Goal: Task Accomplishment & Management: Manage account settings

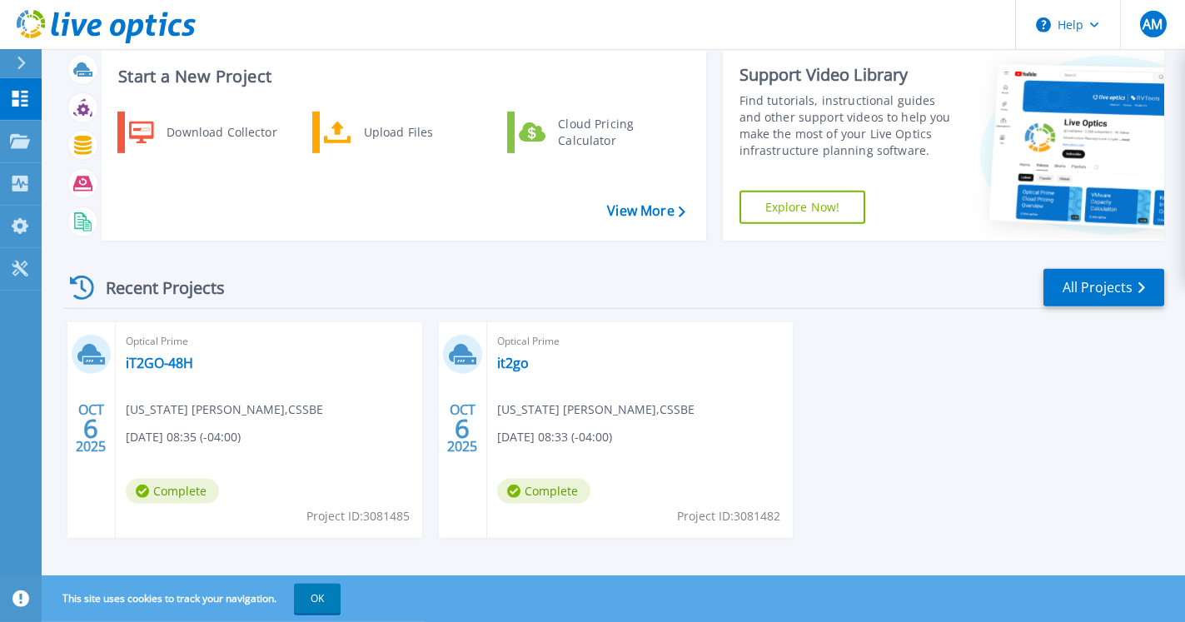
scroll to position [52, 0]
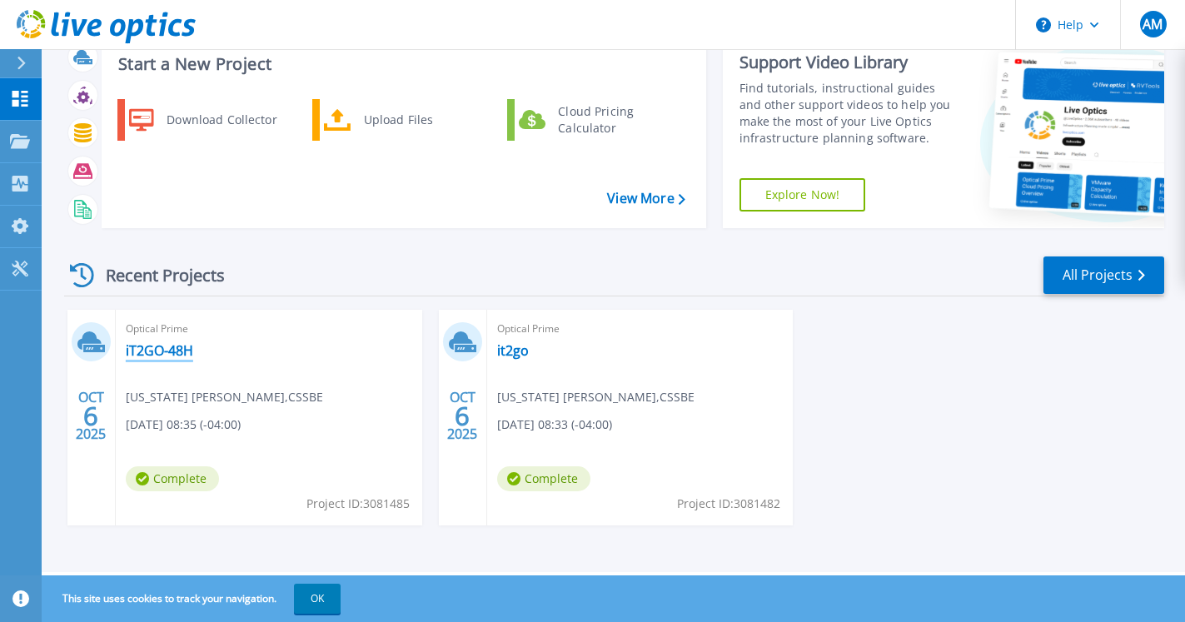
click at [147, 351] on link "iT2GO-48H" at bounding box center [159, 350] width 67 height 17
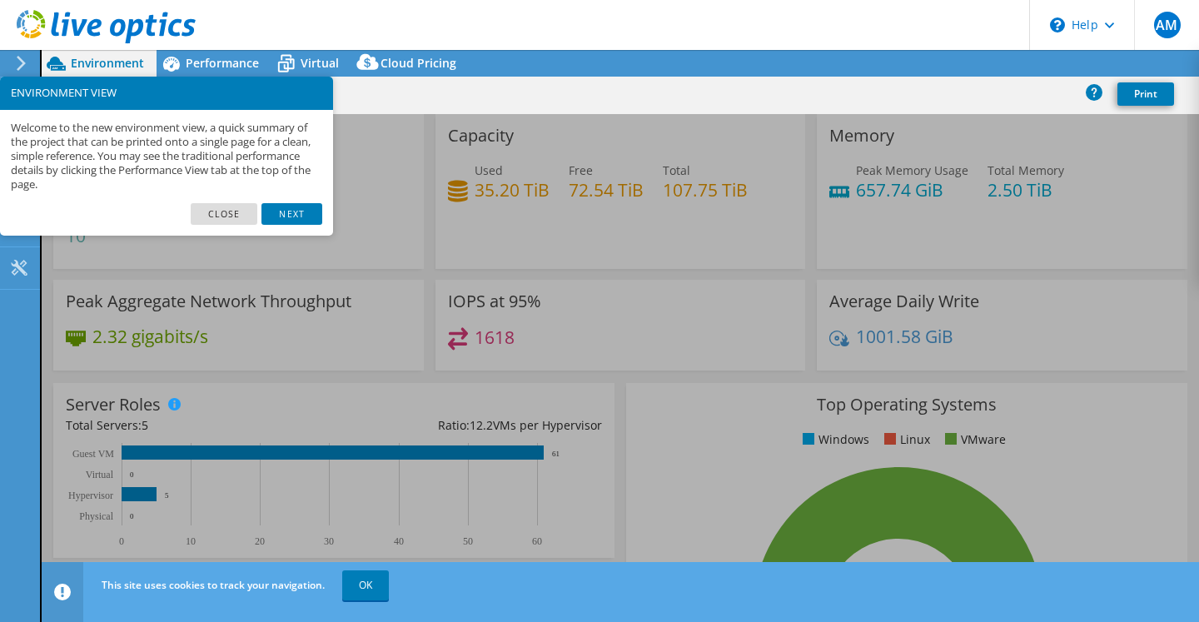
select select "USD"
click at [213, 212] on link "Close" at bounding box center [224, 214] width 67 height 22
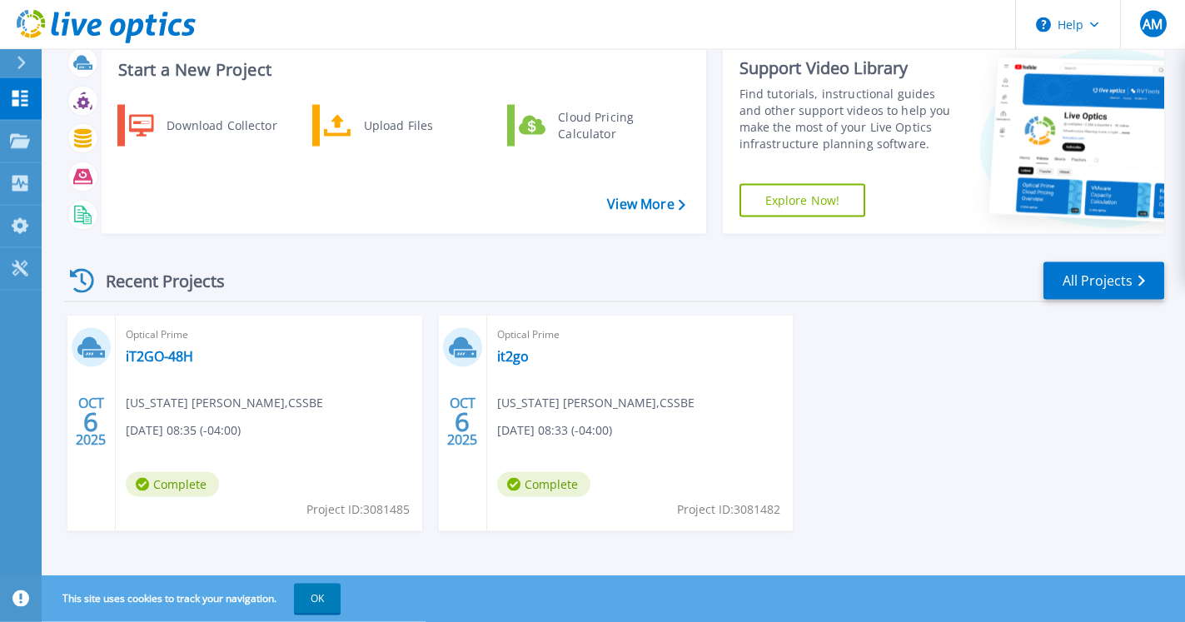
scroll to position [52, 0]
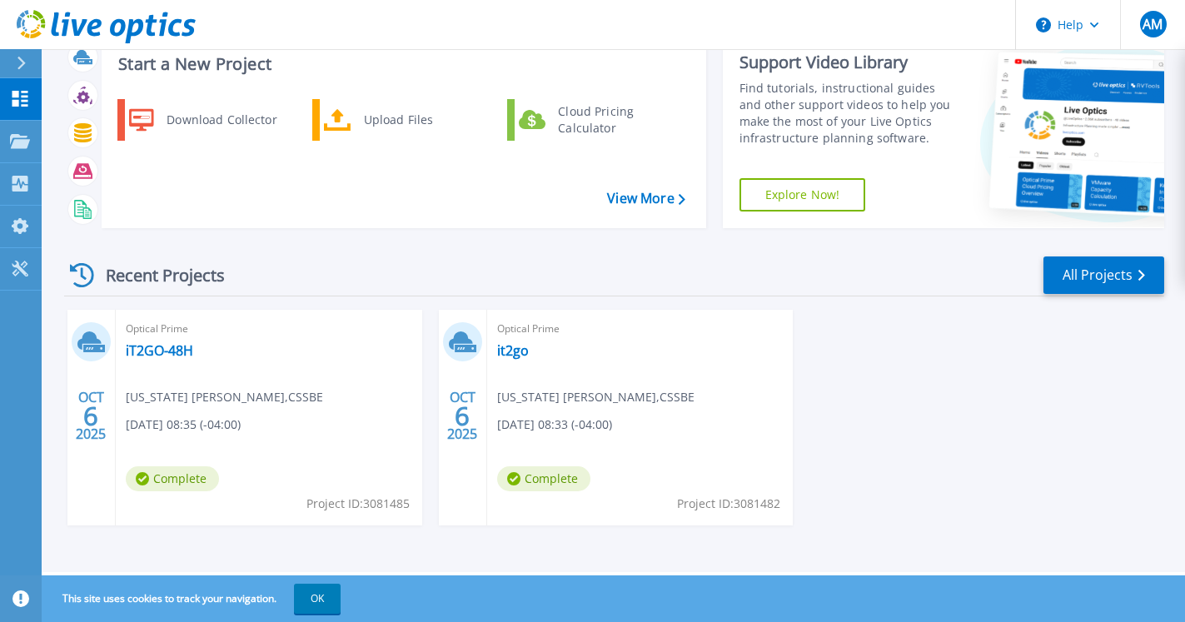
click at [452, 415] on div "OCT 6 2025" at bounding box center [462, 416] width 32 height 61
click at [476, 336] on div at bounding box center [462, 341] width 39 height 39
click at [545, 334] on span "Optical Prime" at bounding box center [640, 329] width 286 height 18
click at [523, 353] on link "it2go" at bounding box center [513, 350] width 32 height 17
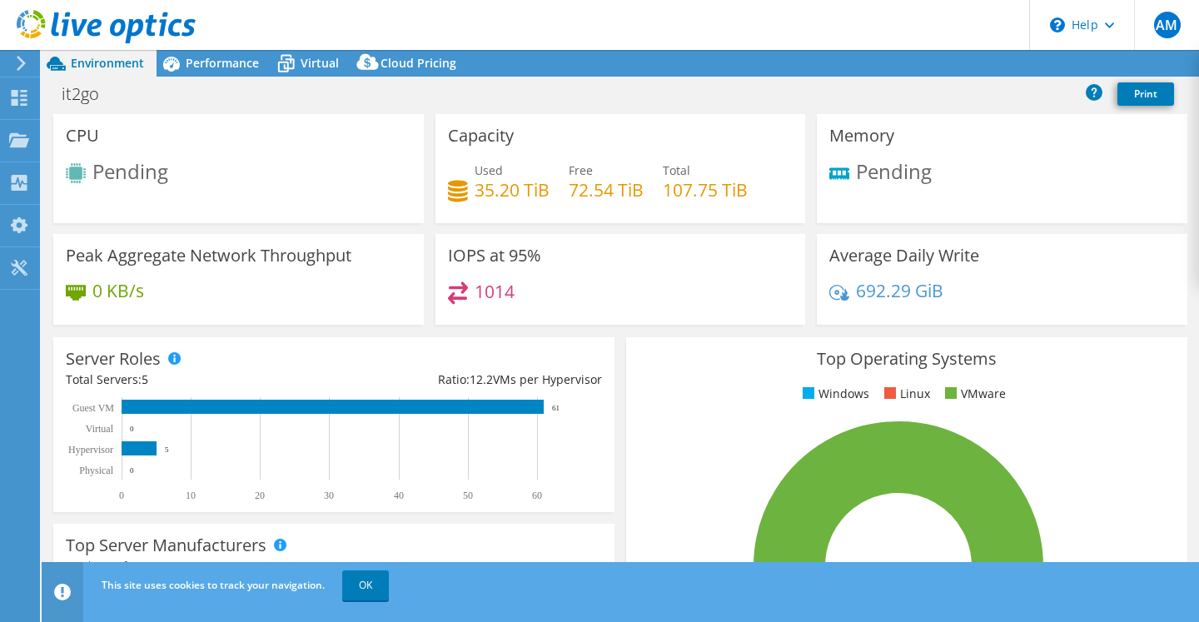
select select "USD"
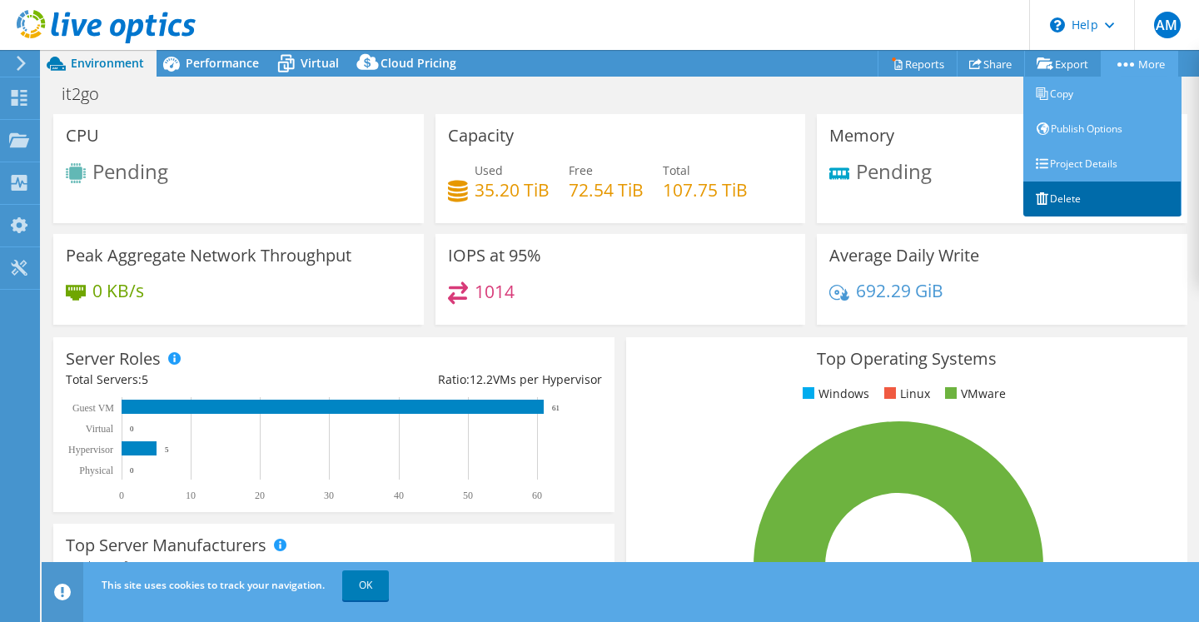
click at [1059, 192] on link "Delete" at bounding box center [1102, 199] width 158 height 35
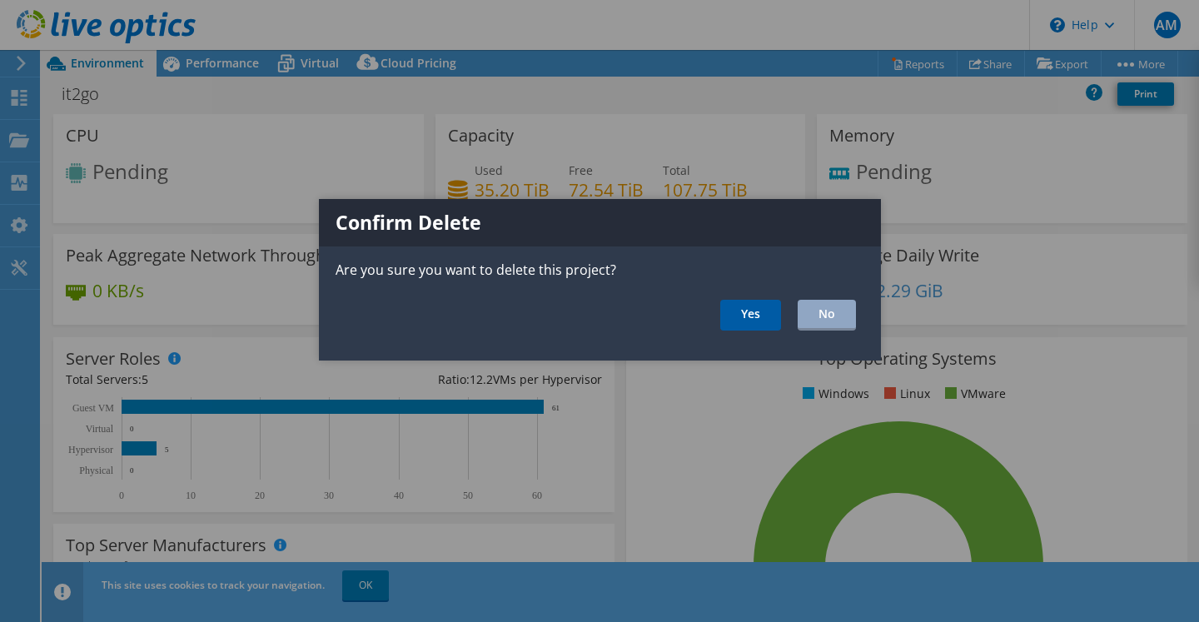
click at [752, 311] on link "Yes" at bounding box center [750, 315] width 61 height 31
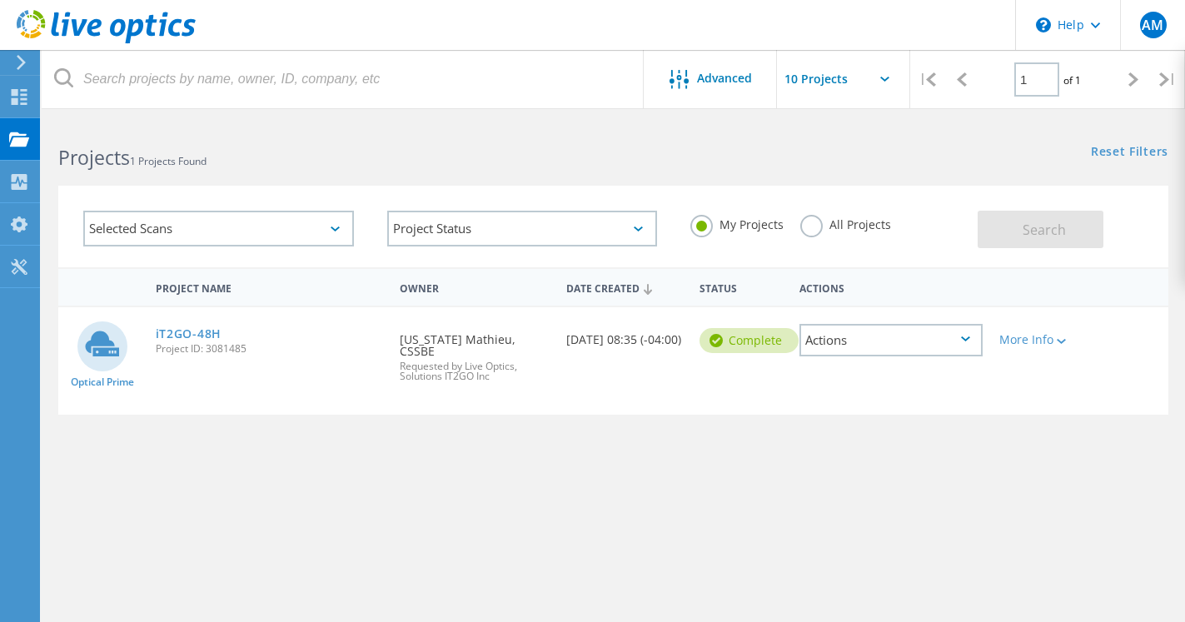
click at [1021, 356] on div "More Info" at bounding box center [1035, 334] width 89 height 55
click at [1028, 344] on div "More Info" at bounding box center [1035, 340] width 72 height 12
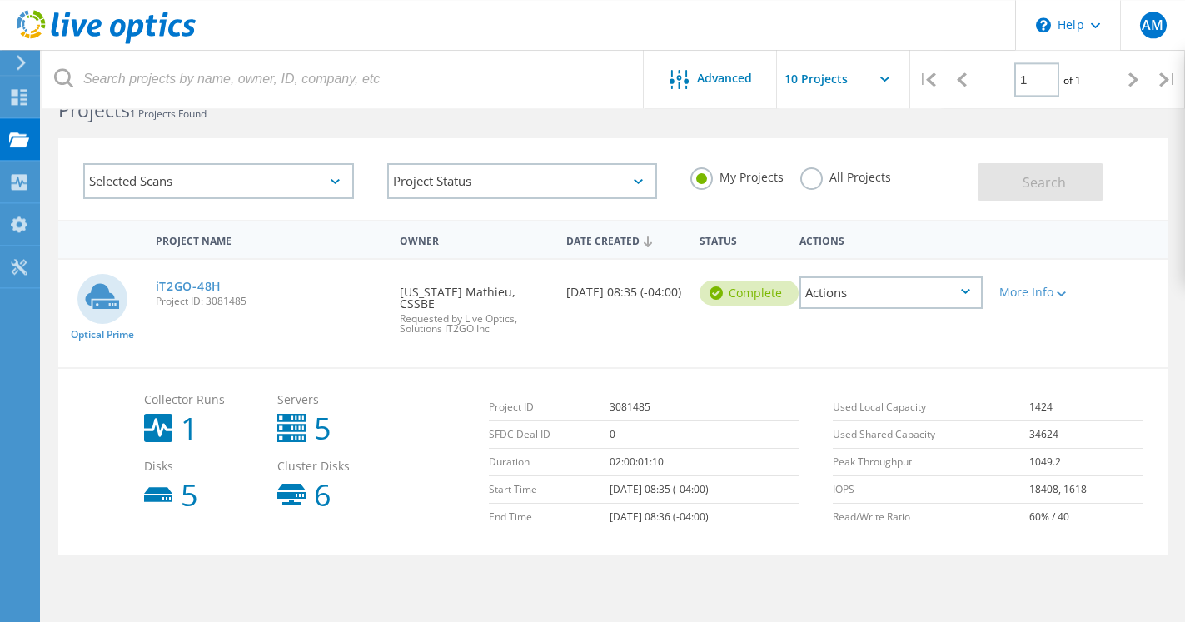
scroll to position [85, 0]
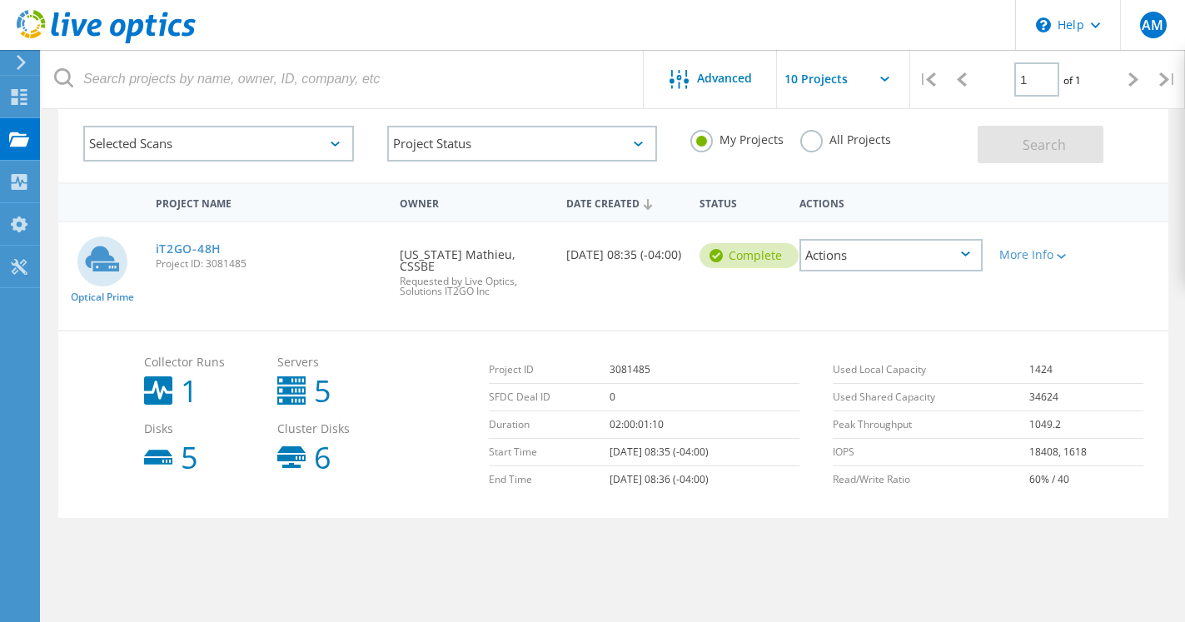
click at [629, 411] on td "02:00:01:10" at bounding box center [705, 424] width 190 height 27
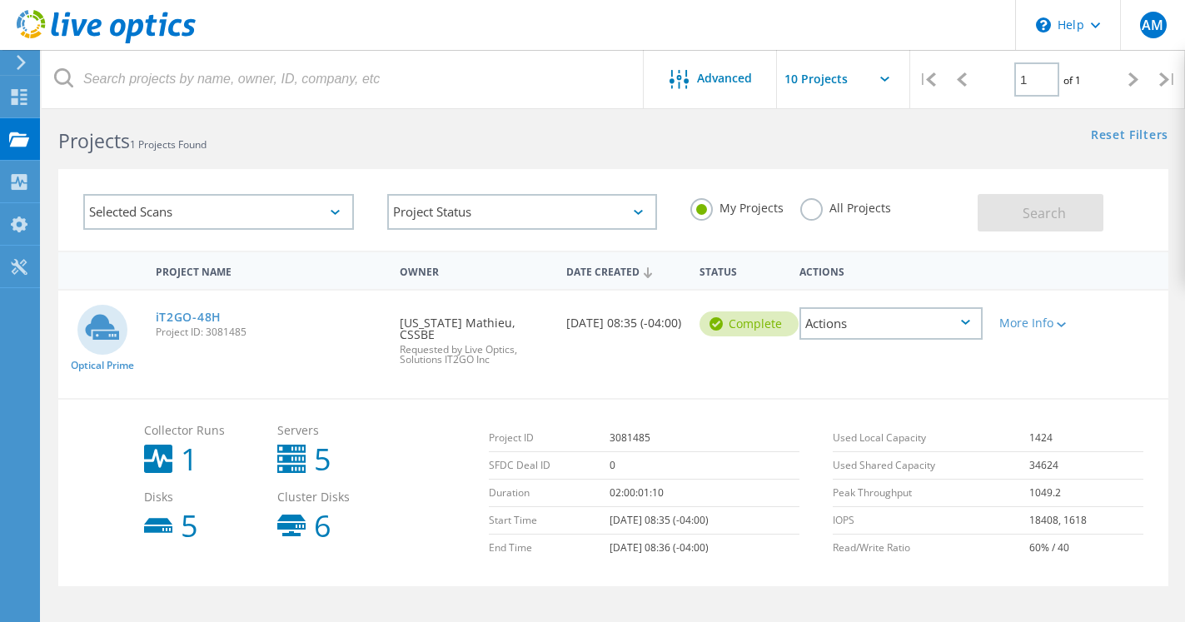
scroll to position [0, 0]
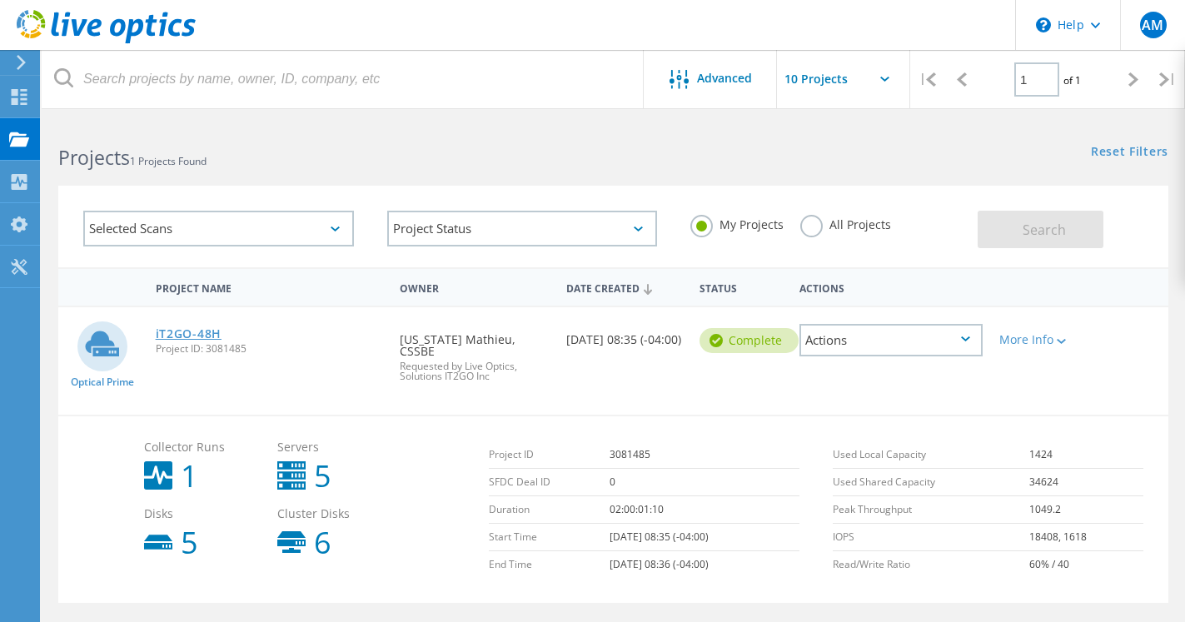
click at [184, 329] on link "iT2GO-48H" at bounding box center [189, 334] width 66 height 12
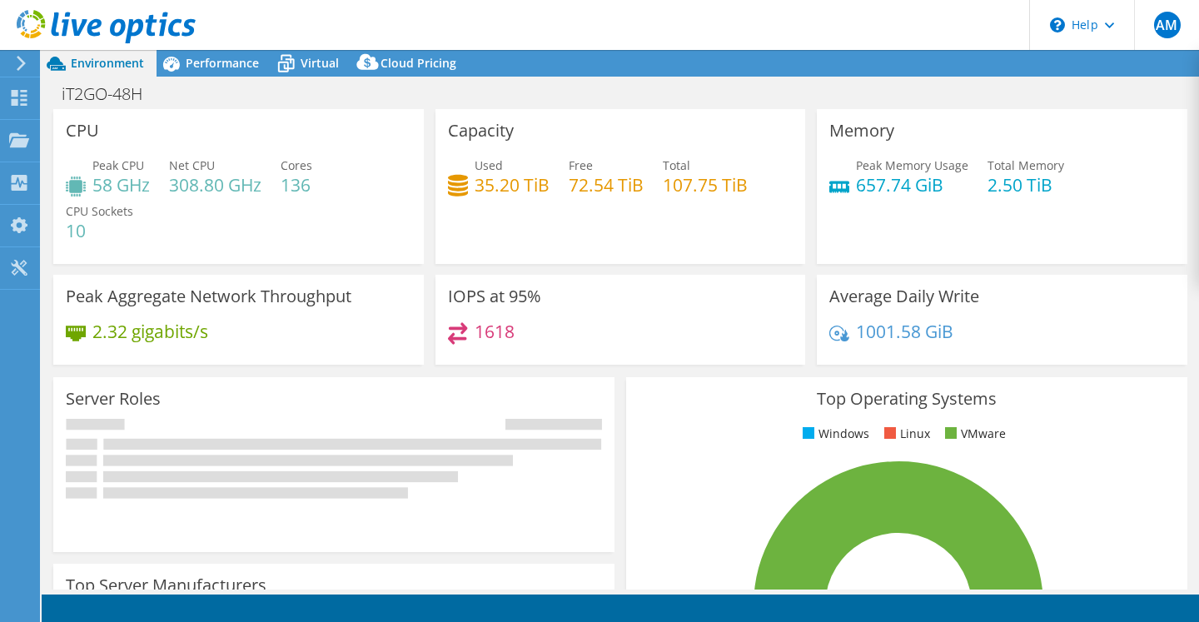
select select "USD"
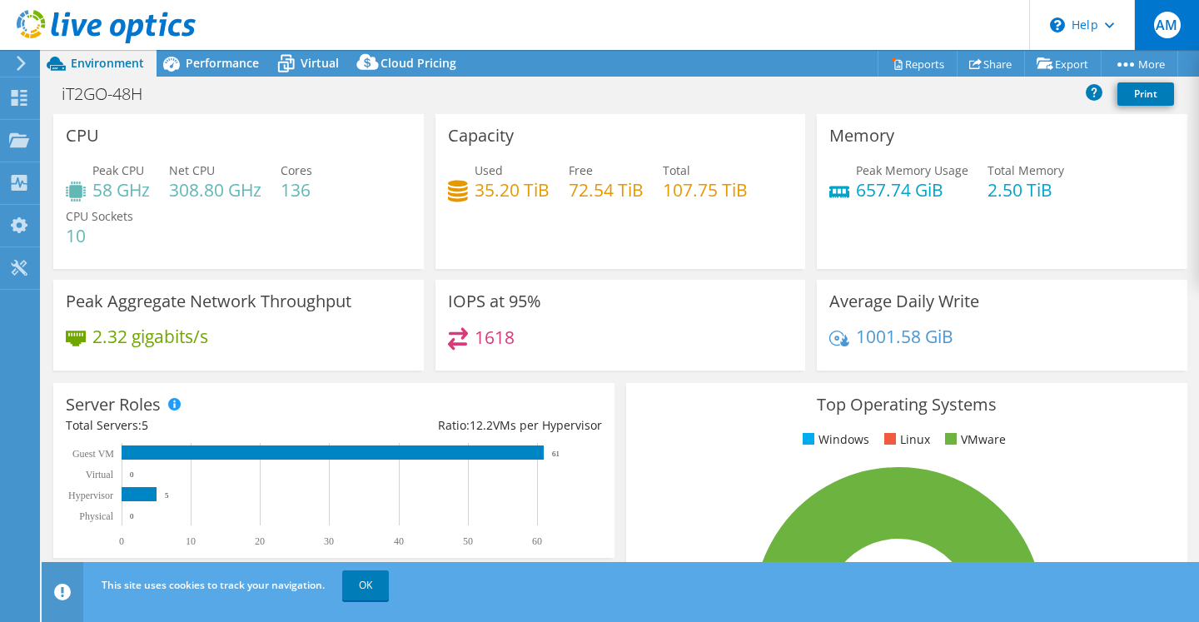
click at [1171, 21] on span "AM" at bounding box center [1167, 25] width 27 height 27
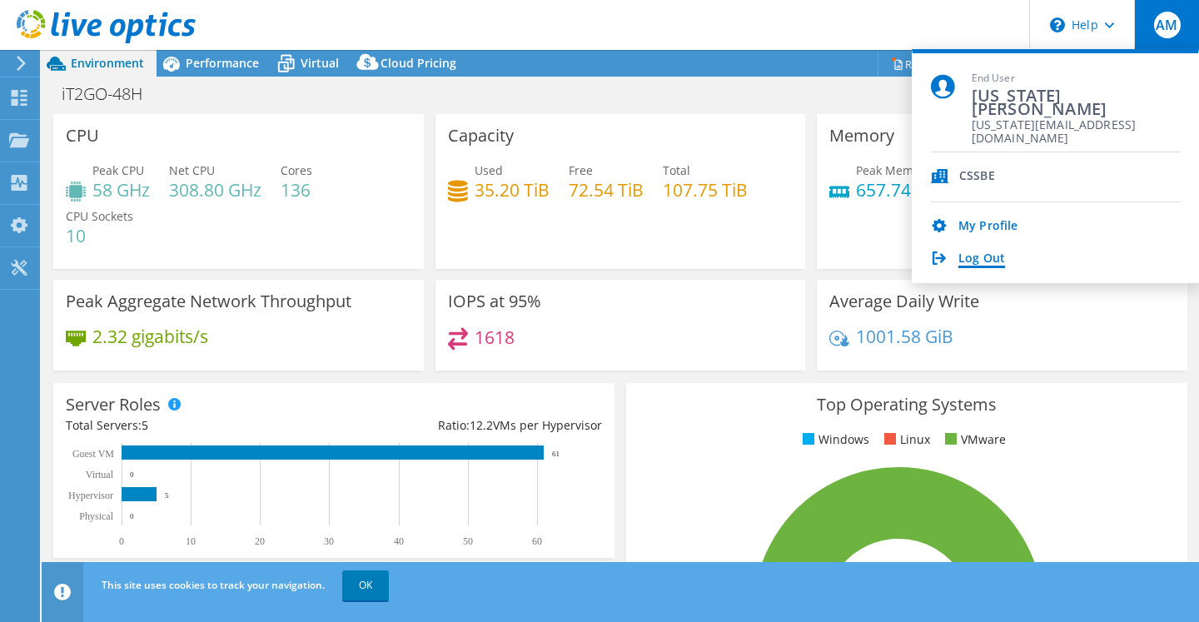
click at [981, 260] on link "Log Out" at bounding box center [981, 259] width 47 height 16
